Goal: Information Seeking & Learning: Compare options

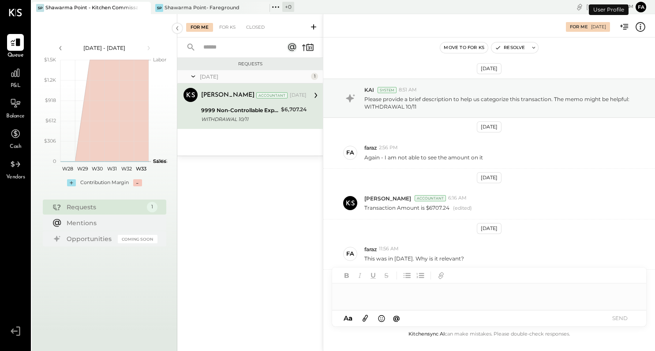
scroll to position [57, 0]
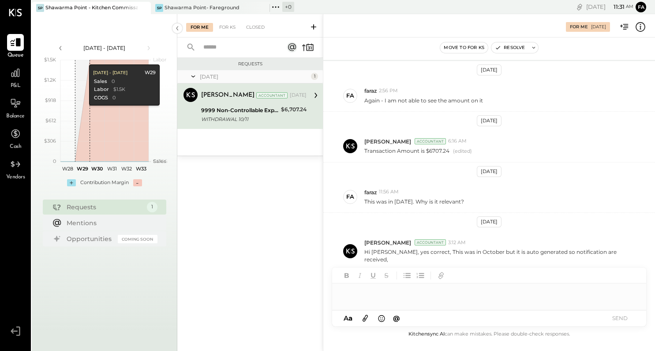
click at [10, 49] on div at bounding box center [15, 42] width 17 height 17
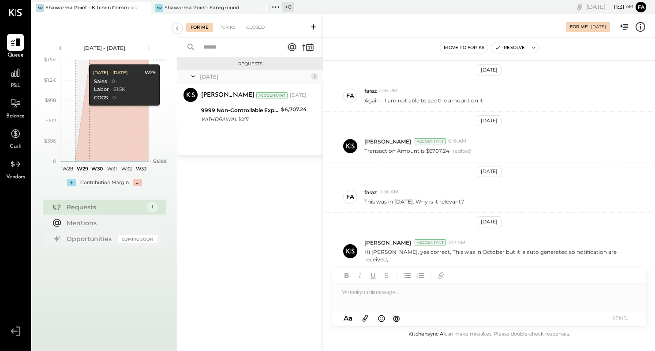
click at [21, 10] on icon at bounding box center [15, 13] width 13 height 8
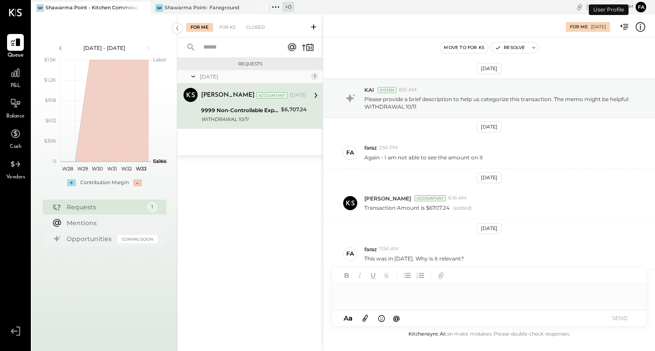
scroll to position [57, 0]
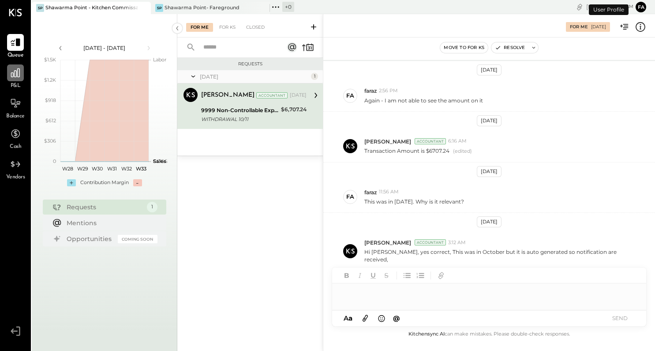
click at [16, 76] on icon at bounding box center [15, 72] width 9 height 9
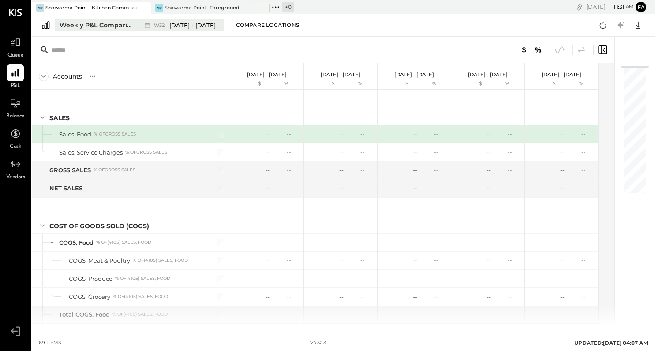
click at [154, 21] on div "W32 [DATE] - [DATE]" at bounding box center [185, 25] width 62 height 8
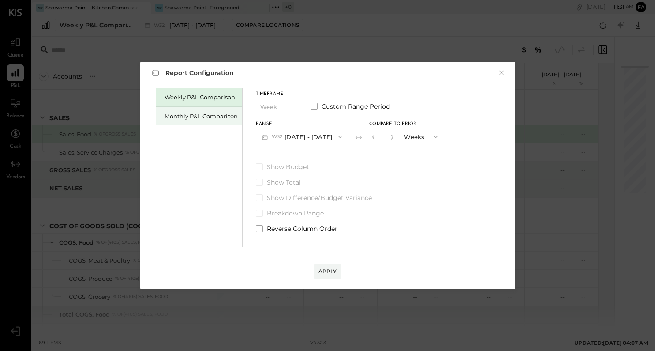
click at [210, 116] on div "Monthly P&L Comparison" at bounding box center [201, 116] width 73 height 8
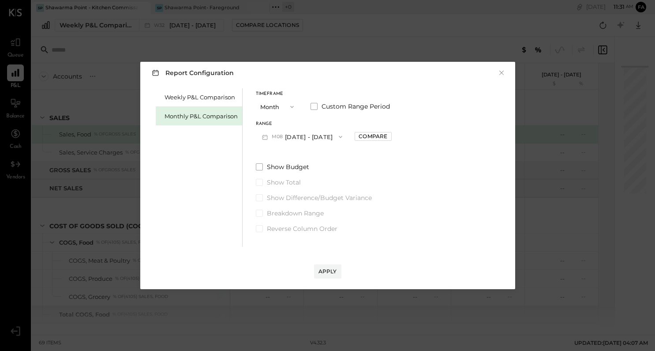
click at [325, 141] on button "M08 [DATE] - [DATE]" at bounding box center [302, 136] width 93 height 16
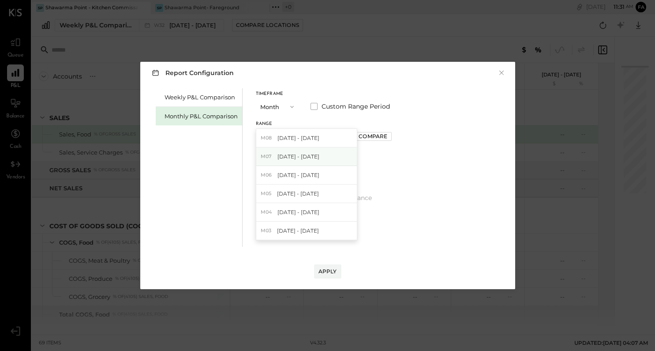
click at [318, 165] on div "M07 [DATE] - [DATE]" at bounding box center [306, 156] width 101 height 19
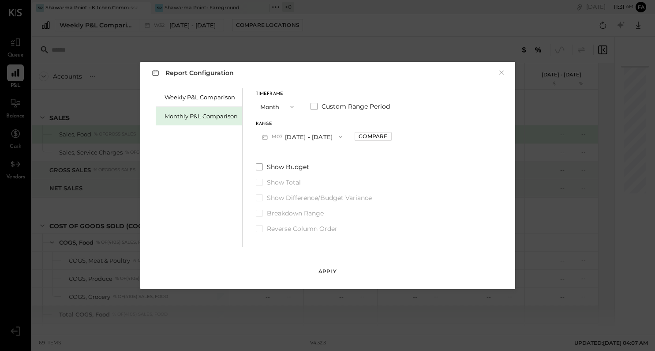
click at [335, 273] on div "Apply" at bounding box center [328, 271] width 19 height 8
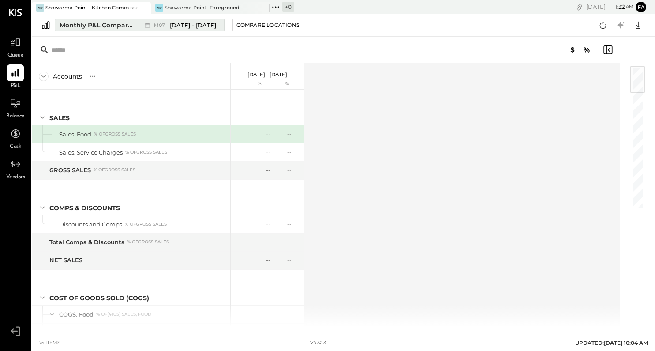
click at [88, 23] on div "Monthly P&L Comparison" at bounding box center [97, 25] width 74 height 9
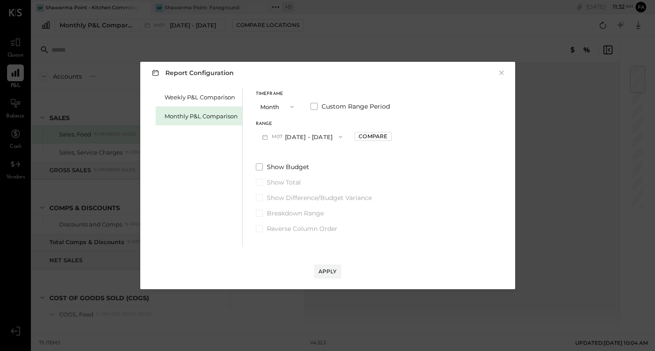
click at [296, 142] on button "M07 [DATE] - [DATE]" at bounding box center [302, 136] width 93 height 16
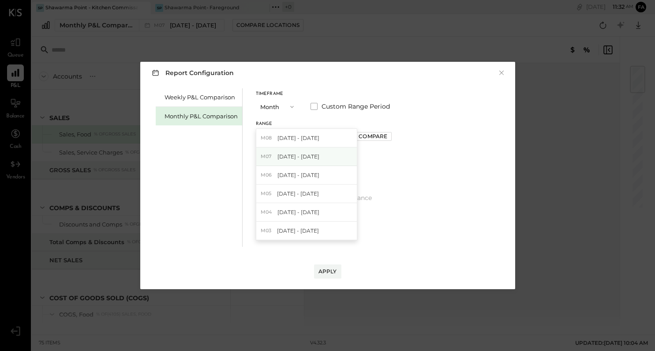
click at [298, 159] on span "[DATE] - [DATE]" at bounding box center [299, 157] width 42 height 8
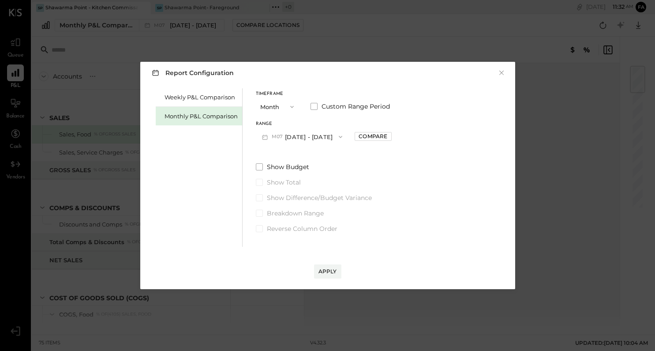
click at [295, 144] on button "M07 [DATE] - [DATE]" at bounding box center [302, 136] width 93 height 16
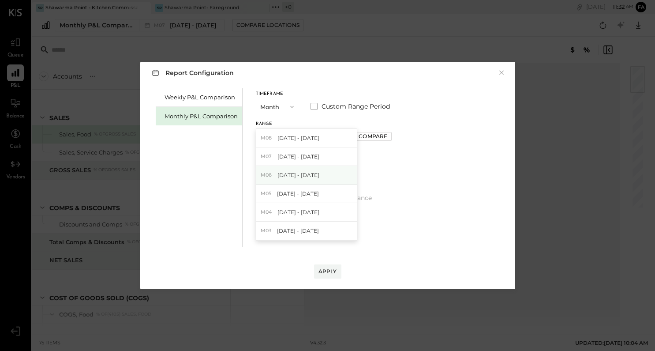
click at [306, 171] on span "[DATE] - [DATE]" at bounding box center [299, 175] width 42 height 8
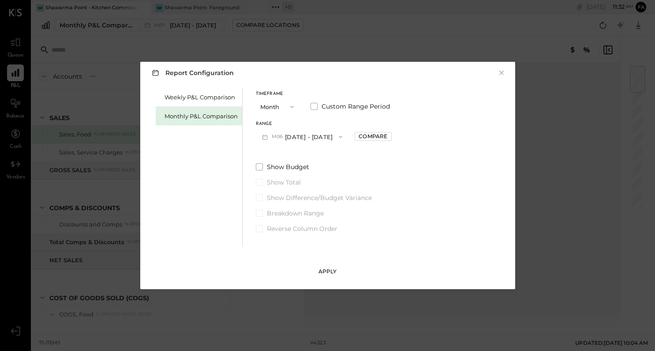
click at [334, 270] on div "Apply" at bounding box center [328, 271] width 19 height 8
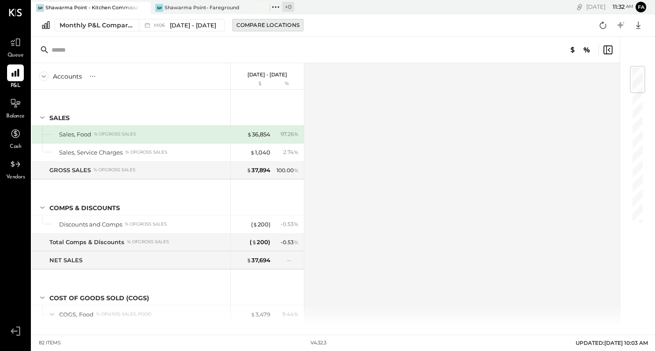
click at [247, 30] on button "Compare Locations" at bounding box center [268, 25] width 71 height 12
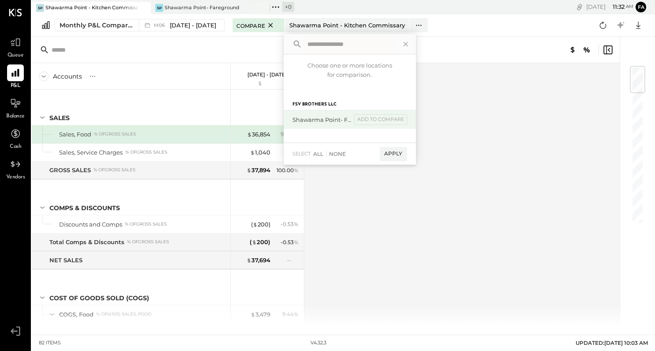
click at [347, 119] on div "Shawarma Point- Fareground" at bounding box center [322, 120] width 59 height 8
drag, startPoint x: 383, startPoint y: 155, endPoint x: 370, endPoint y: 125, distance: 33.0
click at [370, 125] on div "Choose one or more locations for comparison. FSV Brothers LLC Shawarma Point- F…" at bounding box center [350, 99] width 132 height 131
click at [349, 125] on div "Shawarma Point- Fareground add to compare" at bounding box center [350, 119] width 132 height 19
click at [365, 122] on div "add to compare" at bounding box center [380, 119] width 53 height 11
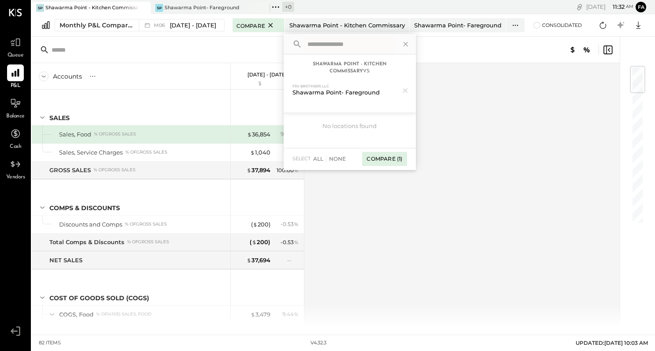
click at [387, 162] on div "Compare (1)" at bounding box center [384, 159] width 45 height 14
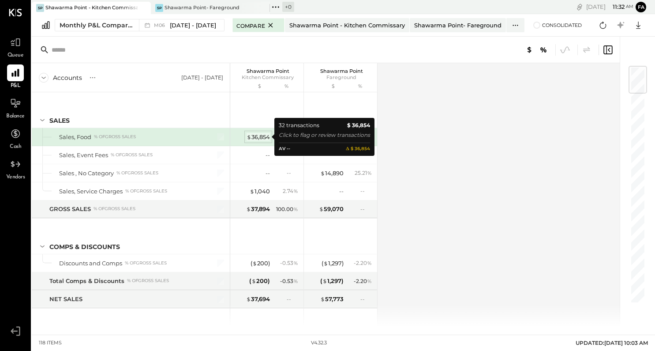
click at [263, 139] on div "$ 36,854" at bounding box center [258, 137] width 23 height 8
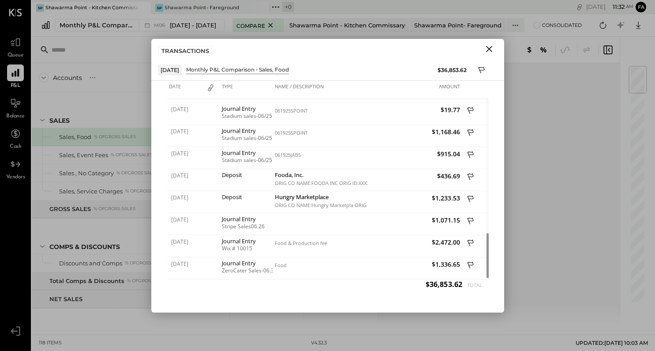
click at [488, 51] on icon "Close" at bounding box center [489, 49] width 11 height 11
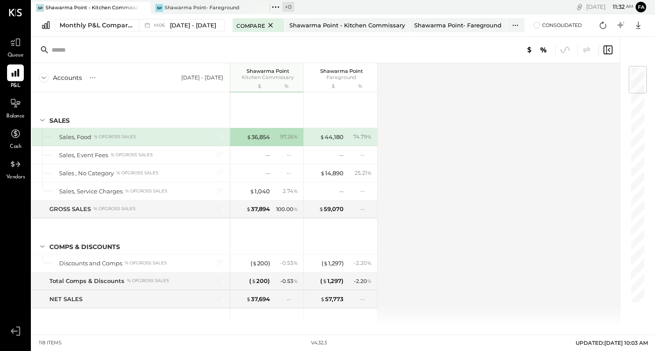
click at [158, 18] on div "Monthly P&L Comparison M06 [DATE] - [DATE] Compare Shawarma Point - Kitchen Com…" at bounding box center [343, 25] width 623 height 23
click at [159, 26] on span "M06" at bounding box center [161, 25] width 14 height 5
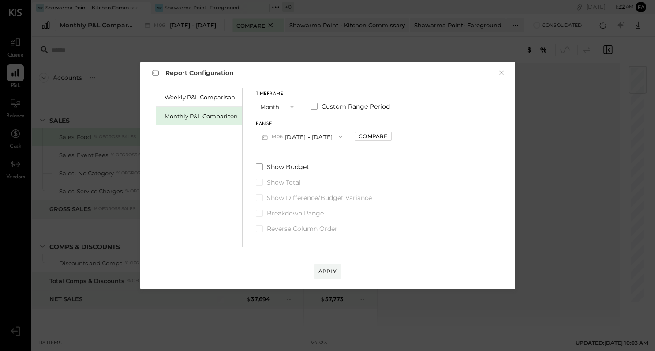
click at [279, 110] on button "Month" at bounding box center [278, 106] width 44 height 16
click at [279, 110] on div "Month" at bounding box center [277, 107] width 43 height 16
click at [291, 140] on button "M08 [DATE] - [DATE]" at bounding box center [302, 136] width 93 height 16
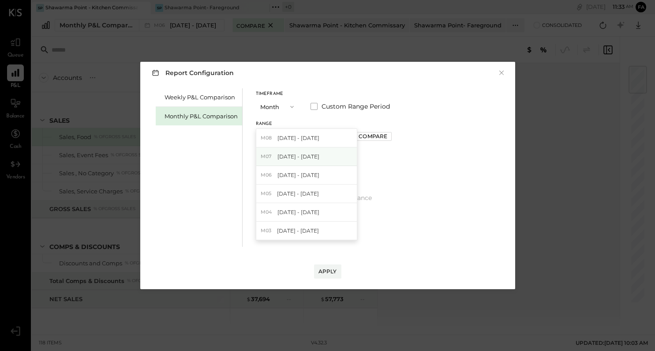
click at [296, 162] on div "M07 [DATE] - [DATE]" at bounding box center [306, 156] width 101 height 19
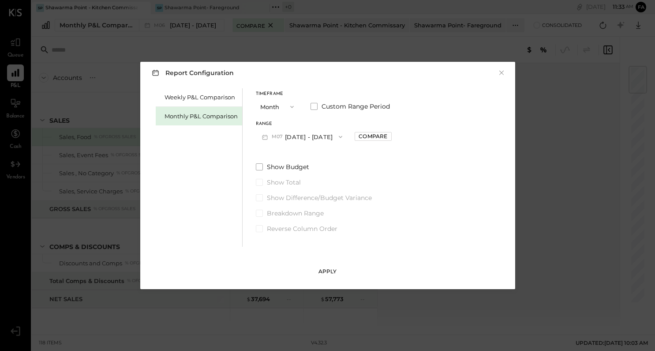
click at [332, 266] on button "Apply" at bounding box center [327, 271] width 27 height 14
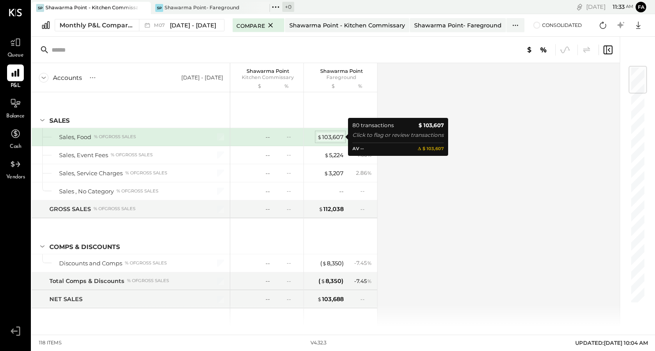
click at [333, 139] on div "$ 103,607" at bounding box center [330, 137] width 26 height 8
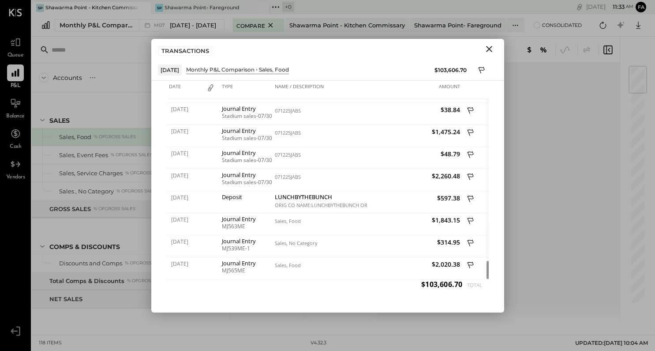
click at [492, 49] on icon "Close" at bounding box center [489, 49] width 11 height 11
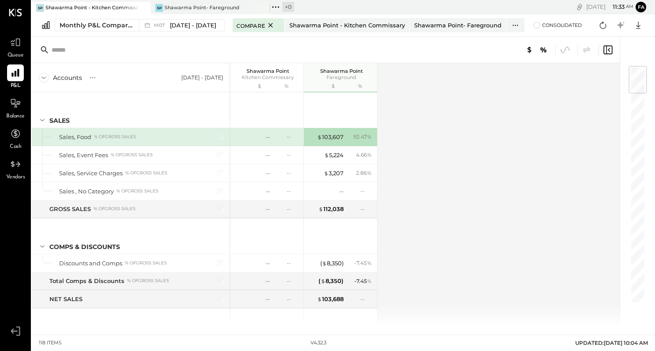
click at [452, 201] on div "Accounts S % GL [DATE] - [DATE] Shawarma Point Kitchen Commissary $ % Shawarma …" at bounding box center [327, 194] width 590 height 263
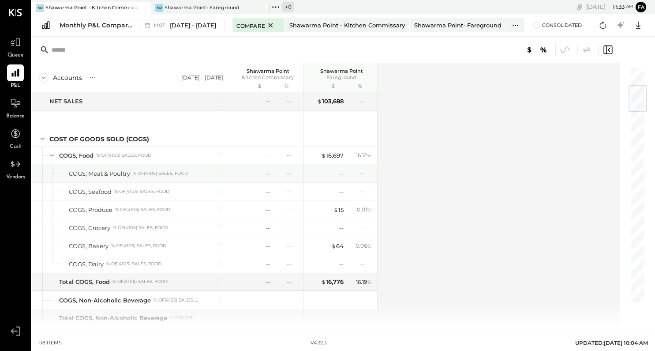
scroll to position [145, 0]
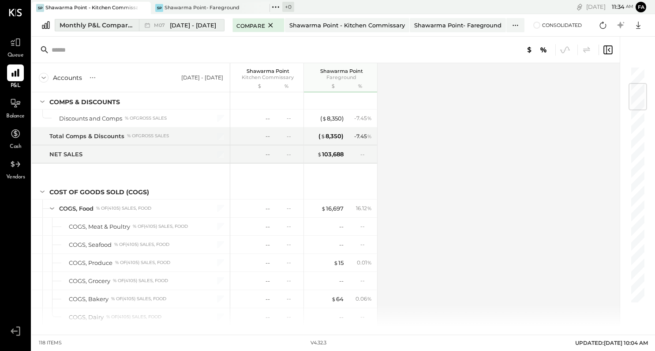
click at [181, 27] on span "[DATE] - [DATE]" at bounding box center [193, 25] width 46 height 8
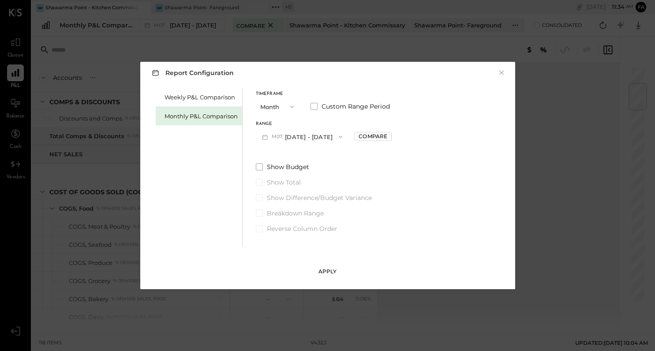
click at [322, 277] on button "Apply" at bounding box center [327, 271] width 27 height 14
